Goal: Information Seeking & Learning: Learn about a topic

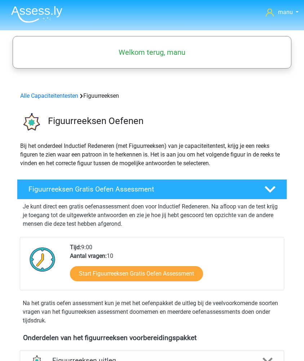
click at [36, 8] on img at bounding box center [36, 14] width 51 height 17
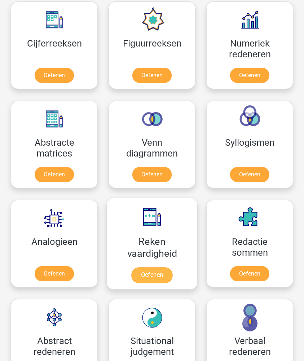
scroll to position [479, 0]
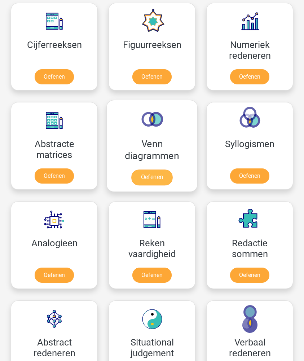
click at [142, 177] on link "Oefenen" at bounding box center [151, 177] width 41 height 16
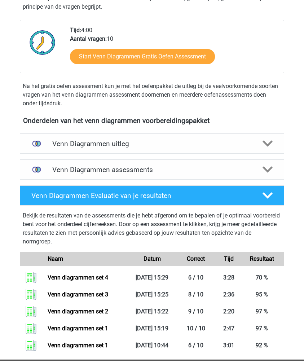
scroll to position [189, 0]
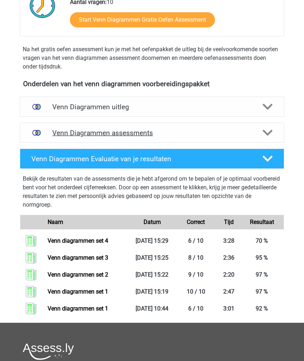
click at [104, 136] on h4 "Venn Diagrammen assessments" at bounding box center [151, 133] width 199 height 8
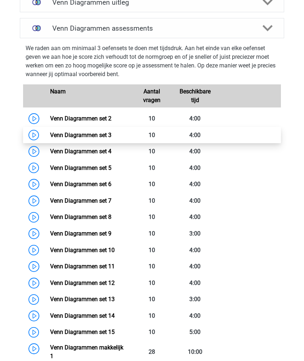
scroll to position [294, 0]
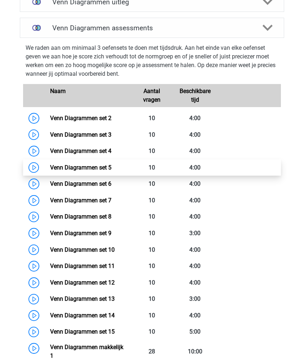
click at [111, 164] on link "Venn Diagrammen set 5" at bounding box center [80, 167] width 61 height 7
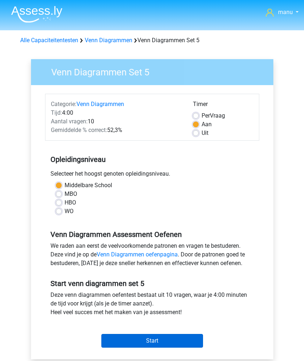
click at [114, 339] on input "Start" at bounding box center [152, 341] width 102 height 14
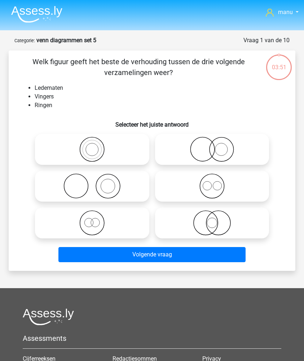
click at [107, 189] on icon at bounding box center [92, 185] width 109 height 25
click at [97, 182] on input "radio" at bounding box center [94, 180] width 5 height 5
radio input "true"
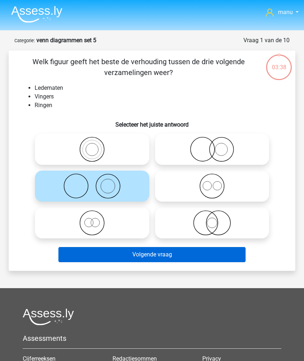
click at [98, 251] on button "Volgende vraag" at bounding box center [151, 254] width 187 height 15
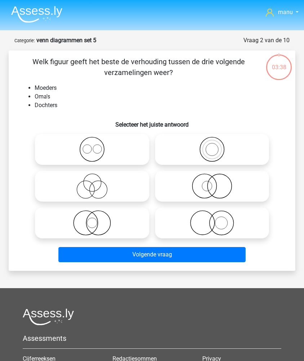
scroll to position [36, 0]
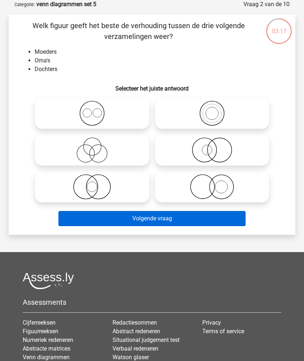
click at [82, 215] on button "Volgende vraag" at bounding box center [151, 218] width 187 height 15
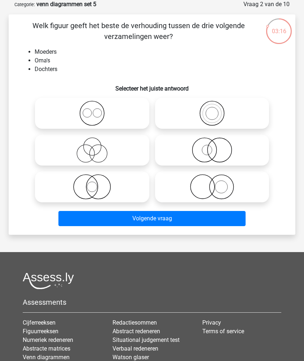
click at [83, 187] on icon at bounding box center [92, 186] width 109 height 25
click at [92, 183] on input "radio" at bounding box center [94, 180] width 5 height 5
radio input "true"
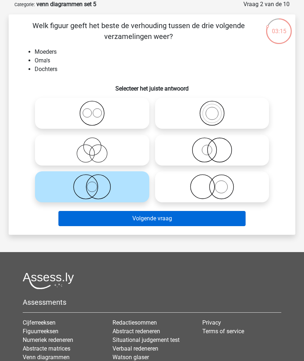
click at [78, 222] on button "Volgende vraag" at bounding box center [151, 218] width 187 height 15
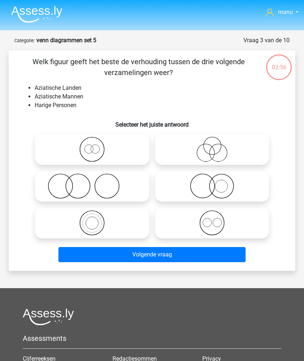
click at [74, 186] on icon at bounding box center [92, 185] width 109 height 25
click at [92, 182] on input "radio" at bounding box center [94, 180] width 5 height 5
radio input "true"
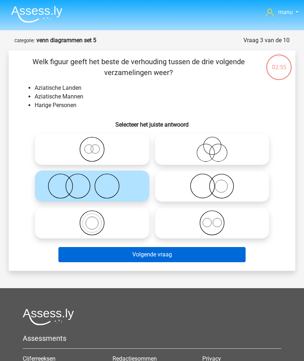
click at [96, 256] on button "Volgende vraag" at bounding box center [151, 254] width 187 height 15
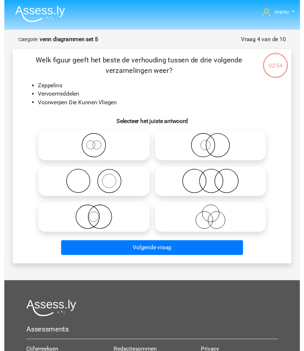
scroll to position [36, 0]
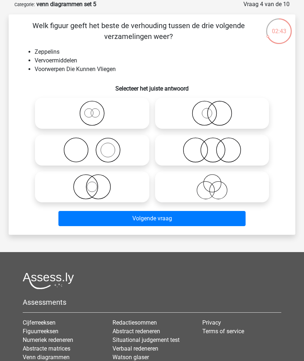
click at [205, 114] on icon at bounding box center [212, 113] width 109 height 25
click at [212, 110] on input "radio" at bounding box center [214, 107] width 5 height 5
radio input "true"
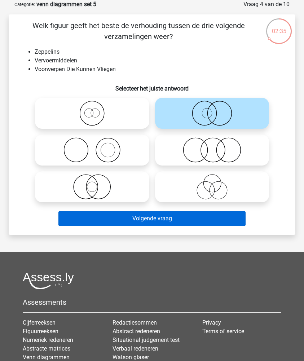
click at [145, 224] on button "Volgende vraag" at bounding box center [151, 218] width 187 height 15
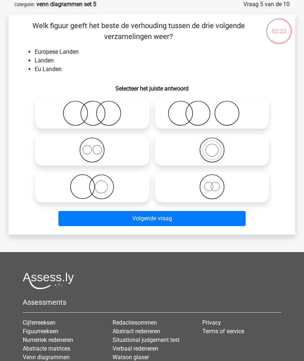
click at [220, 189] on icon at bounding box center [212, 186] width 109 height 25
click at [217, 183] on input "radio" at bounding box center [214, 180] width 5 height 5
radio input "true"
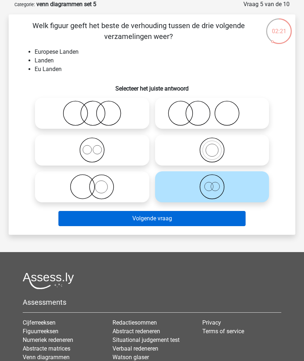
click at [199, 219] on button "Volgende vraag" at bounding box center [151, 218] width 187 height 15
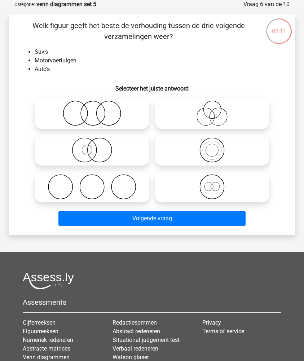
click at [189, 155] on icon at bounding box center [212, 149] width 109 height 25
click at [212, 146] on input "radio" at bounding box center [214, 144] width 5 height 5
radio input "true"
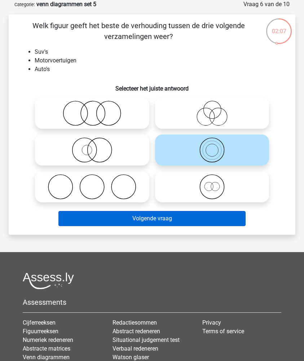
click at [171, 218] on button "Volgende vraag" at bounding box center [151, 218] width 187 height 15
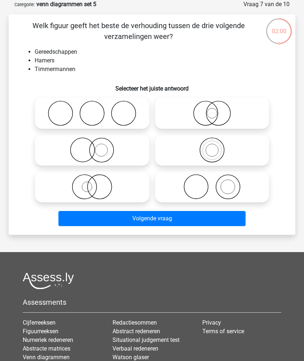
click at [203, 187] on icon at bounding box center [212, 186] width 109 height 25
click at [212, 183] on input "radio" at bounding box center [214, 180] width 5 height 5
radio input "true"
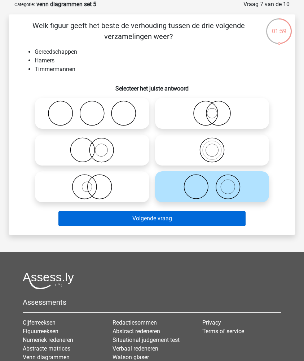
click at [188, 220] on button "Volgende vraag" at bounding box center [151, 218] width 187 height 15
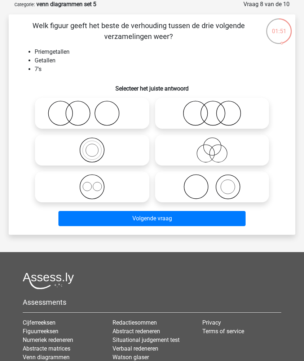
click at [87, 154] on icon at bounding box center [92, 149] width 109 height 25
click at [92, 146] on input "radio" at bounding box center [94, 144] width 5 height 5
radio input "true"
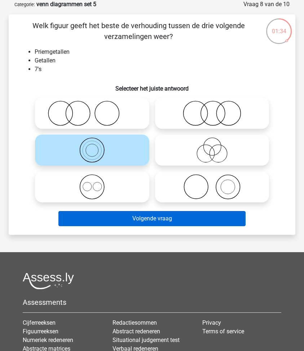
click at [93, 220] on button "Volgende vraag" at bounding box center [151, 218] width 187 height 15
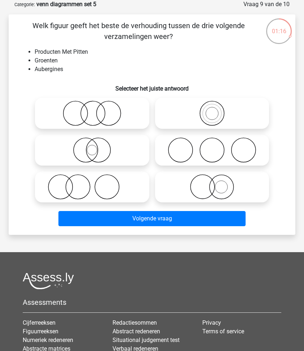
click at [211, 187] on icon at bounding box center [212, 186] width 109 height 25
click at [212, 183] on input "radio" at bounding box center [214, 180] width 5 height 5
radio input "true"
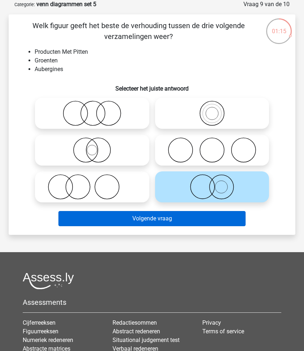
click at [195, 222] on button "Volgende vraag" at bounding box center [151, 218] width 187 height 15
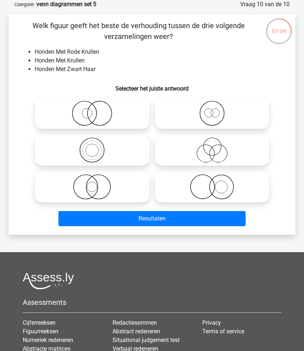
click at [80, 115] on icon at bounding box center [92, 113] width 109 height 25
click at [92, 110] on input "radio" at bounding box center [94, 107] width 5 height 5
radio input "true"
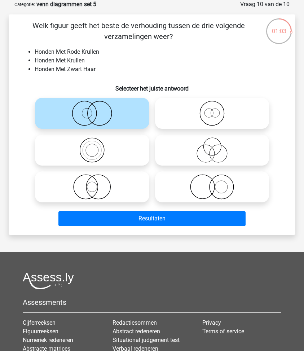
click at [80, 116] on icon at bounding box center [92, 113] width 109 height 25
click at [92, 110] on input "radio" at bounding box center [94, 107] width 5 height 5
click at [173, 196] on icon at bounding box center [212, 186] width 109 height 25
click at [212, 183] on input "radio" at bounding box center [214, 180] width 5 height 5
radio input "true"
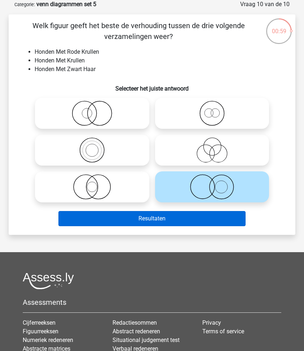
click at [160, 220] on button "Resultaten" at bounding box center [151, 218] width 187 height 15
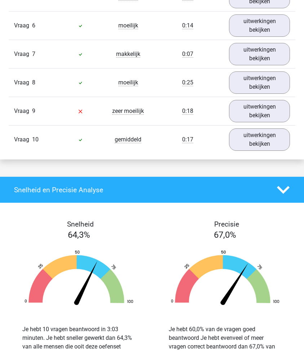
scroll to position [611, 0]
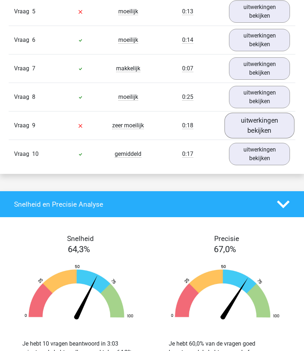
click at [244, 126] on link "uitwerkingen bekijken" at bounding box center [260, 125] width 70 height 26
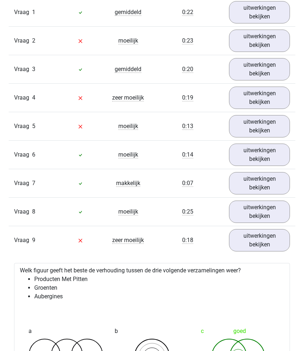
scroll to position [493, 0]
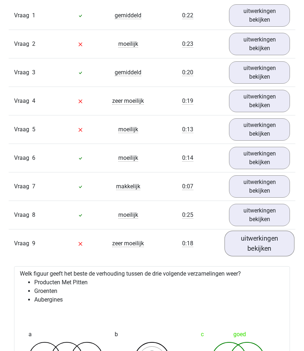
click at [240, 248] on link "uitwerkingen bekijken" at bounding box center [260, 243] width 70 height 26
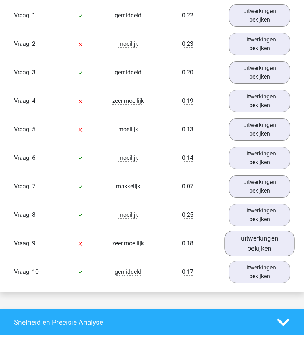
click at [240, 248] on link "uitwerkingen bekijken" at bounding box center [260, 243] width 70 height 26
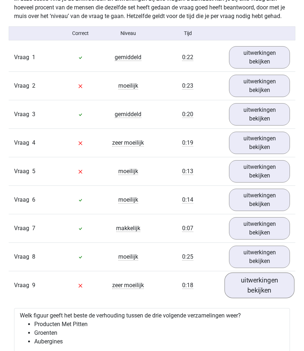
scroll to position [426, 0]
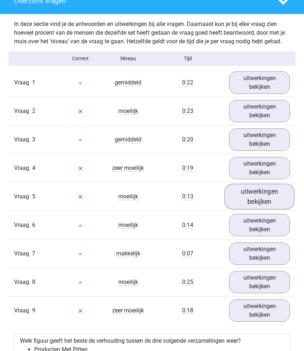
click at [253, 194] on link "uitwerkingen bekijken" at bounding box center [260, 197] width 70 height 26
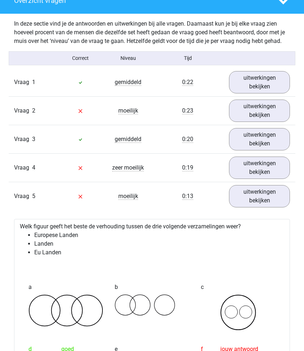
scroll to position [404, 0]
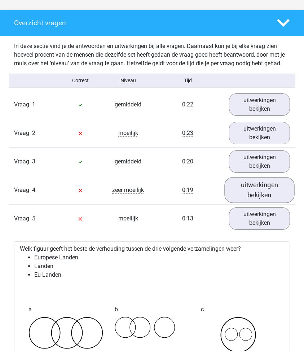
click at [239, 189] on link "uitwerkingen bekijken" at bounding box center [260, 190] width 70 height 26
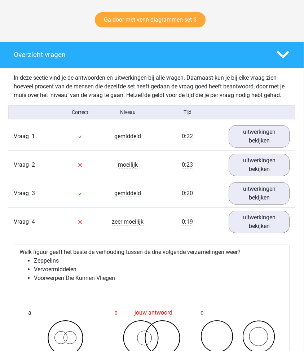
scroll to position [364, 0]
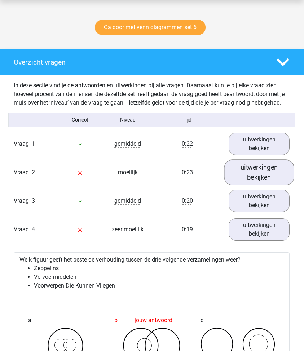
click at [257, 178] on link "uitwerkingen bekijken" at bounding box center [259, 172] width 70 height 26
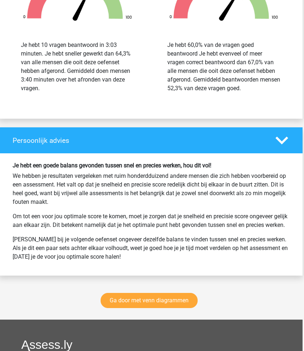
scroll to position [2035, 1]
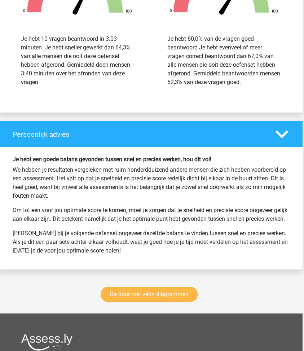
click at [134, 302] on link "Ga door met venn diagrammen" at bounding box center [149, 294] width 97 height 15
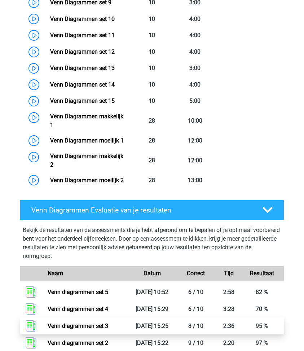
scroll to position [273, 0]
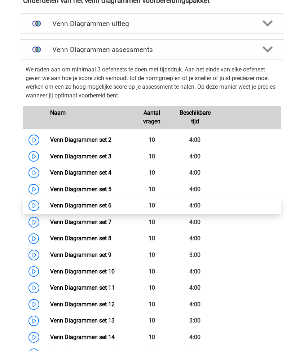
click at [111, 205] on link "Venn Diagrammen set 6" at bounding box center [80, 205] width 61 height 7
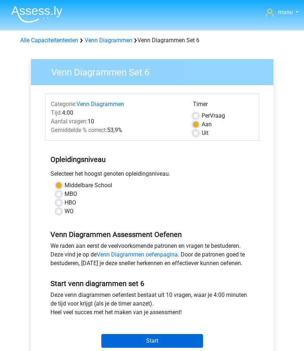
click at [123, 342] on input "Start" at bounding box center [152, 341] width 102 height 14
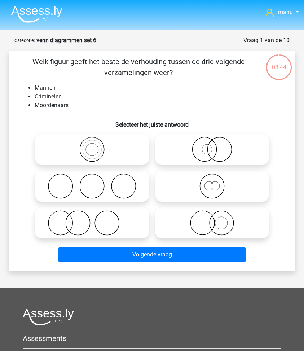
click at [202, 154] on icon at bounding box center [212, 149] width 109 height 25
click at [212, 146] on input "radio" at bounding box center [214, 143] width 5 height 5
radio input "true"
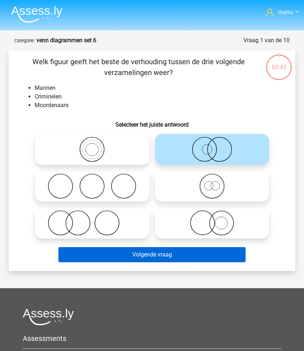
click at [169, 253] on button "Volgende vraag" at bounding box center [151, 254] width 187 height 15
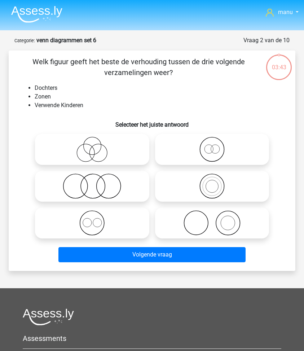
scroll to position [36, 0]
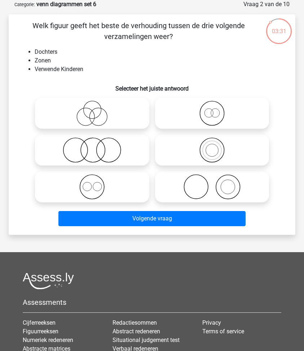
click at [79, 149] on icon at bounding box center [92, 149] width 109 height 25
click at [92, 146] on input "radio" at bounding box center [94, 144] width 5 height 5
radio input "true"
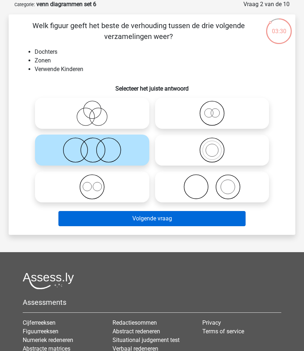
click at [84, 222] on button "Volgende vraag" at bounding box center [151, 218] width 187 height 15
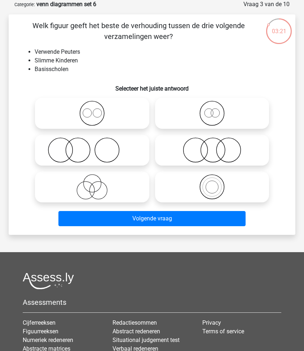
click at [66, 151] on icon at bounding box center [92, 149] width 109 height 25
click at [92, 146] on input "radio" at bounding box center [94, 144] width 5 height 5
radio input "true"
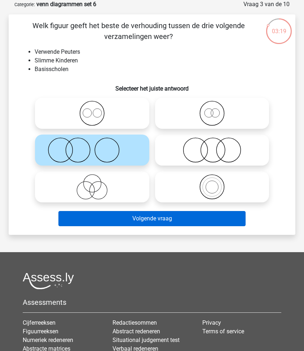
click at [97, 221] on button "Volgende vraag" at bounding box center [151, 218] width 187 height 15
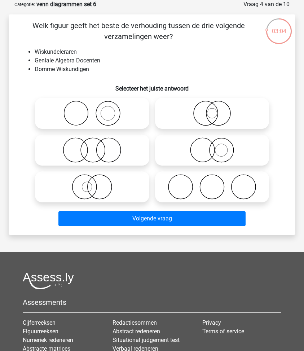
click at [214, 151] on circle at bounding box center [202, 150] width 24 height 24
click at [214, 146] on input "radio" at bounding box center [214, 144] width 5 height 5
radio input "true"
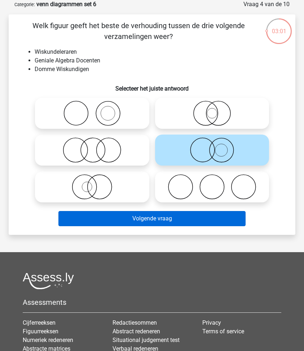
click at [180, 224] on button "Volgende vraag" at bounding box center [151, 218] width 187 height 15
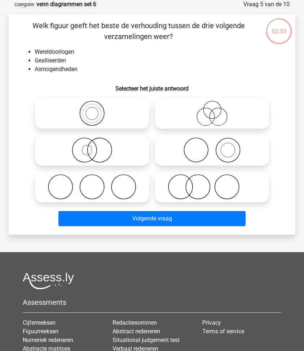
click at [70, 191] on icon at bounding box center [92, 186] width 109 height 25
click at [92, 183] on input "radio" at bounding box center [94, 180] width 5 height 5
radio input "true"
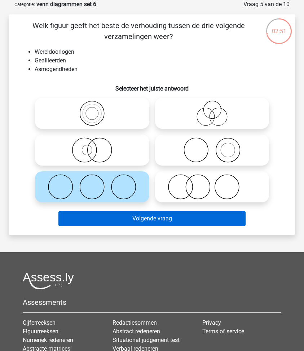
click at [84, 216] on button "Volgende vraag" at bounding box center [151, 218] width 187 height 15
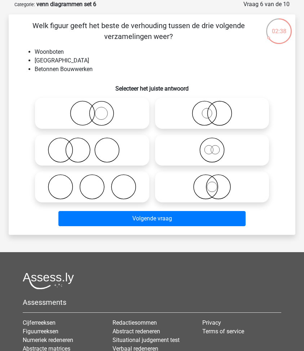
click at [202, 141] on icon at bounding box center [212, 149] width 109 height 25
click at [212, 142] on input "radio" at bounding box center [214, 144] width 5 height 5
radio input "true"
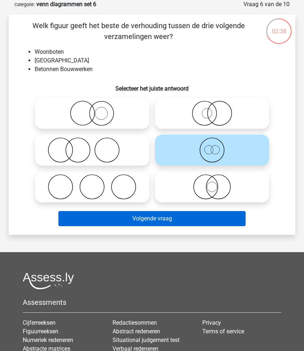
click at [165, 216] on button "Volgende vraag" at bounding box center [151, 218] width 187 height 15
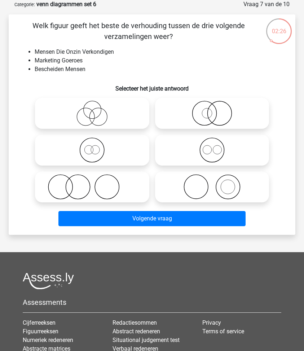
click at [72, 116] on icon at bounding box center [92, 113] width 109 height 25
click at [92, 110] on input "radio" at bounding box center [94, 107] width 5 height 5
radio input "true"
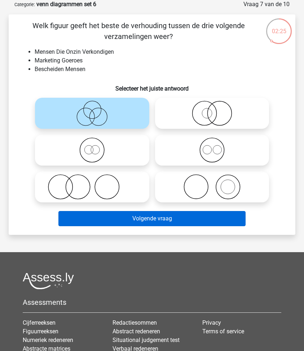
click at [101, 221] on button "Volgende vraag" at bounding box center [151, 218] width 187 height 15
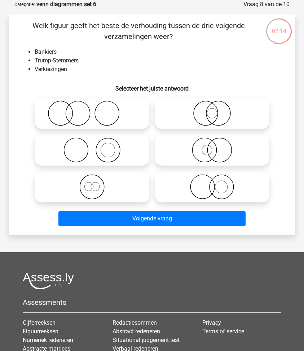
click at [73, 126] on label at bounding box center [92, 113] width 114 height 31
click at [92, 110] on input "radio" at bounding box center [94, 107] width 5 height 5
radio input "true"
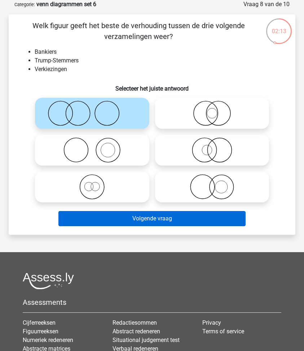
click at [112, 220] on button "Volgende vraag" at bounding box center [151, 218] width 187 height 15
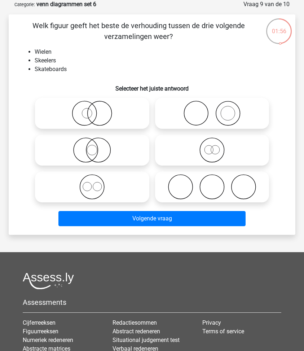
click at [88, 148] on icon at bounding box center [92, 149] width 109 height 25
click at [92, 146] on input "radio" at bounding box center [94, 144] width 5 height 5
radio input "true"
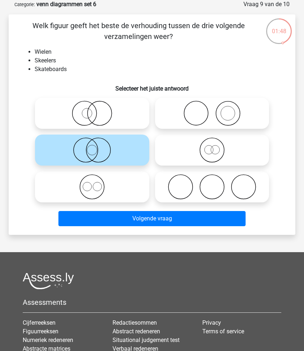
click at [187, 185] on icon at bounding box center [212, 186] width 109 height 25
click at [212, 183] on input "radio" at bounding box center [214, 180] width 5 height 5
radio input "true"
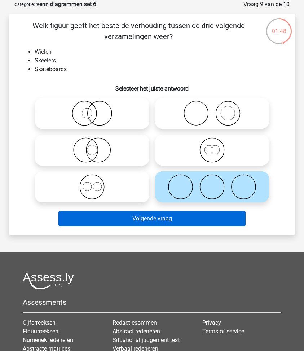
click at [177, 216] on button "Volgende vraag" at bounding box center [151, 218] width 187 height 15
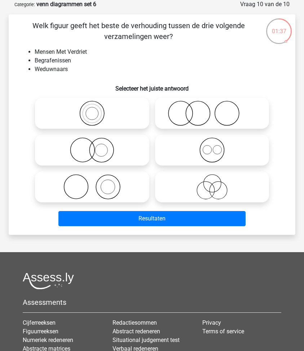
click at [193, 109] on icon at bounding box center [212, 113] width 109 height 25
click at [212, 109] on input "radio" at bounding box center [214, 107] width 5 height 5
radio input "true"
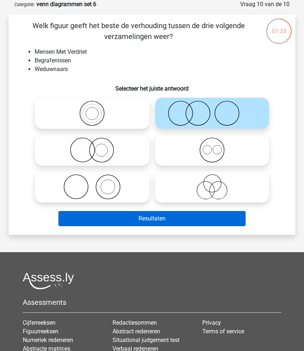
click at [141, 221] on button "Resultaten" at bounding box center [151, 218] width 187 height 15
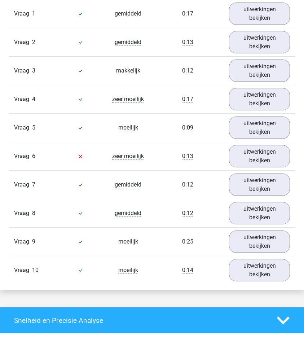
scroll to position [452, 0]
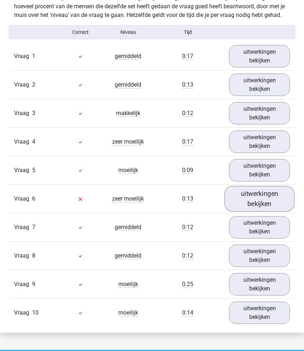
click at [239, 201] on link "uitwerkingen bekijken" at bounding box center [260, 199] width 70 height 26
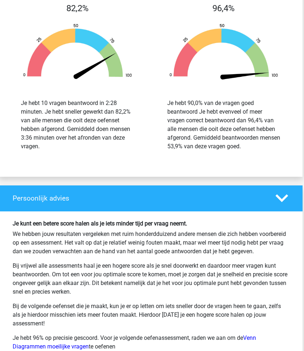
scroll to position [1192, 1]
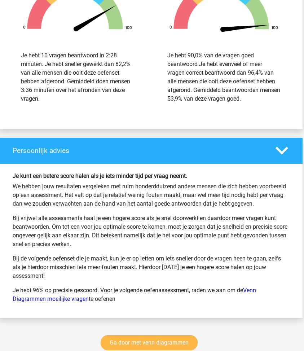
click at [124, 349] on link "Ga door met venn diagrammen" at bounding box center [149, 342] width 97 height 15
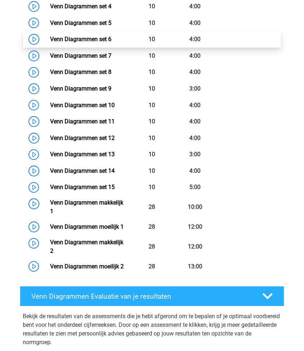
scroll to position [439, 0]
